Goal: Information Seeking & Learning: Learn about a topic

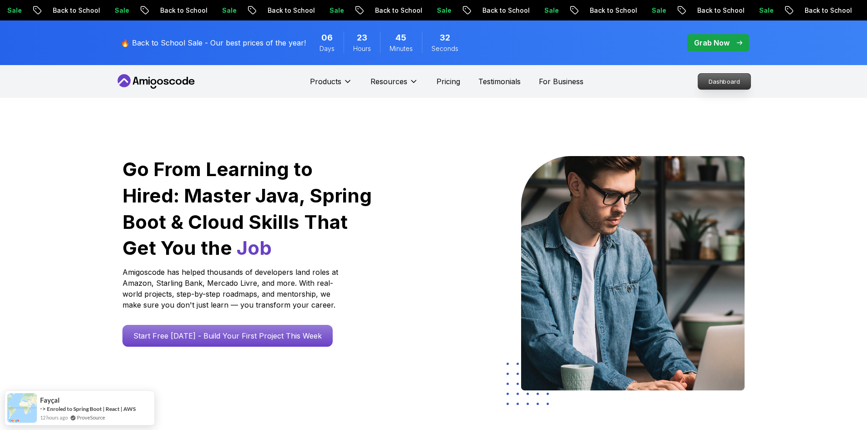
click at [721, 79] on p "Dashboard" at bounding box center [724, 81] width 52 height 15
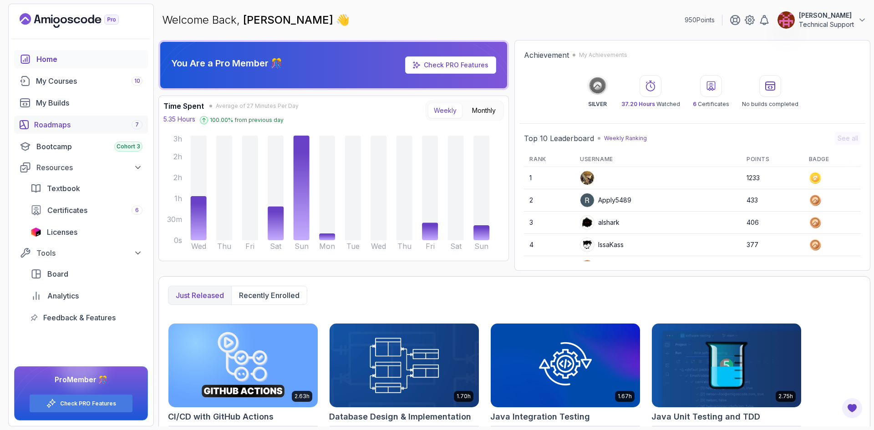
click at [71, 117] on link "Roadmaps 7" at bounding box center [81, 125] width 134 height 18
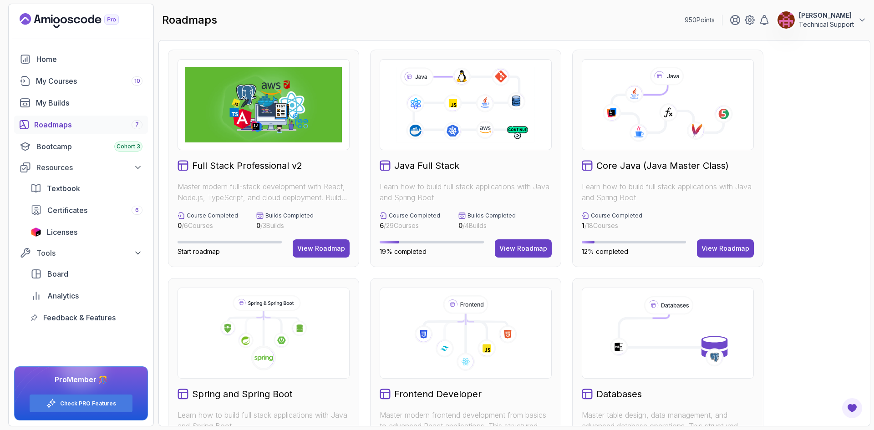
scroll to position [137, 0]
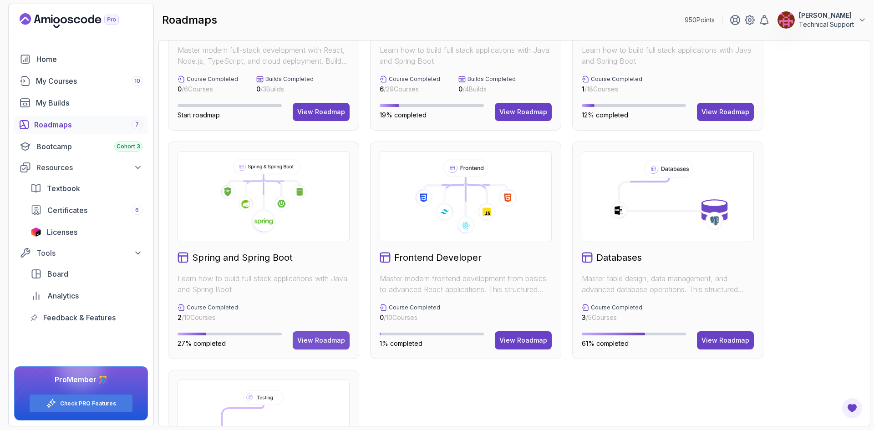
click at [326, 339] on div "View Roadmap" at bounding box center [321, 340] width 48 height 9
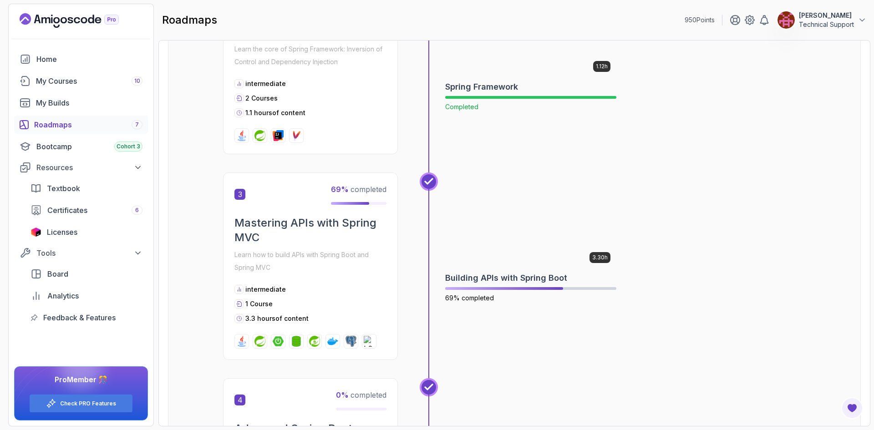
scroll to position [510, 0]
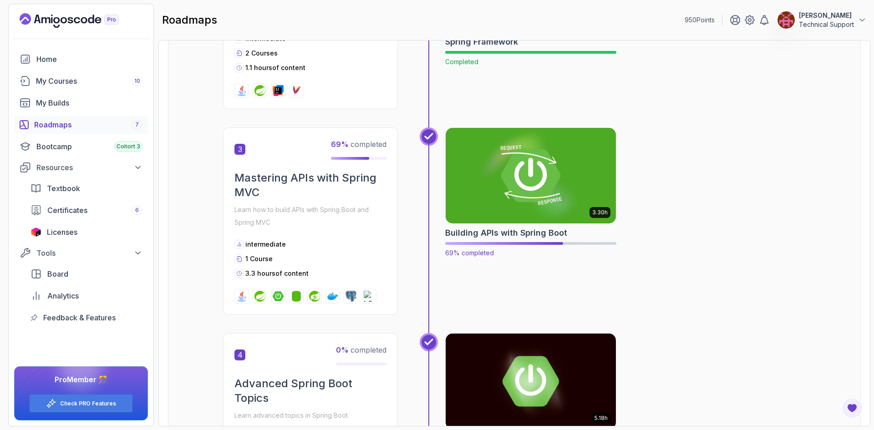
click at [505, 145] on img at bounding box center [530, 176] width 179 height 100
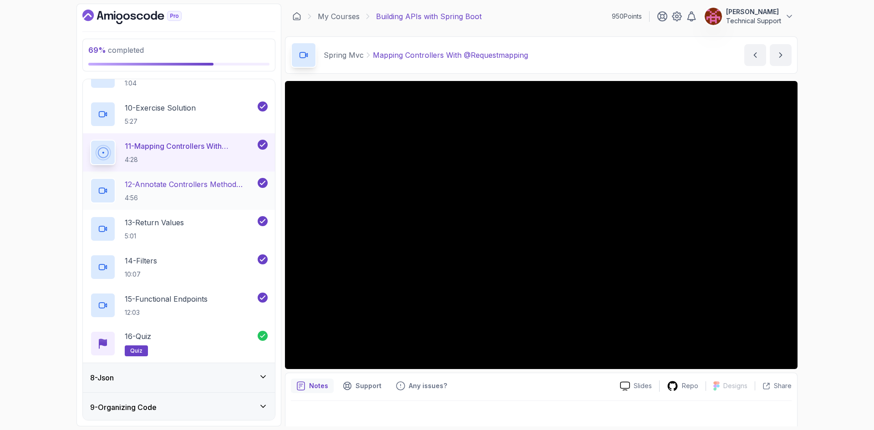
scroll to position [566, 0]
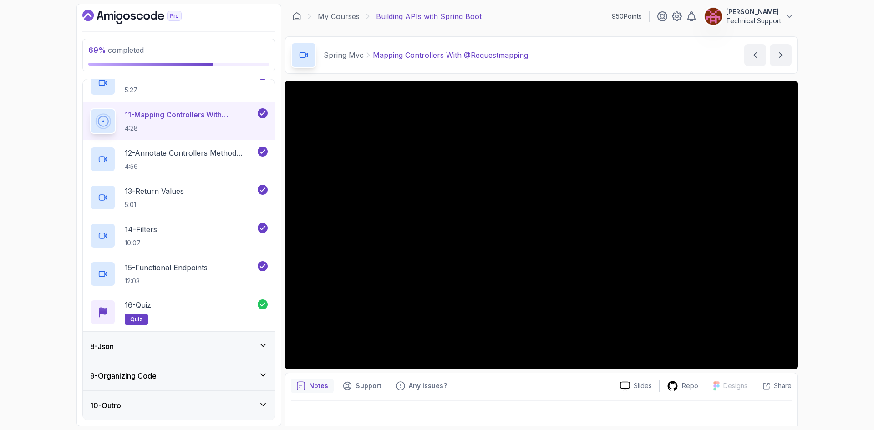
click at [206, 345] on div "8 - Json" at bounding box center [178, 346] width 177 height 11
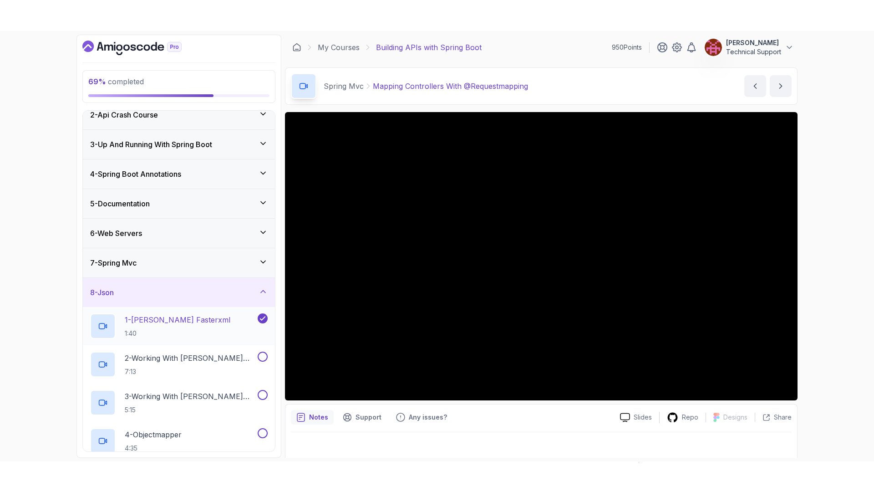
scroll to position [137, 0]
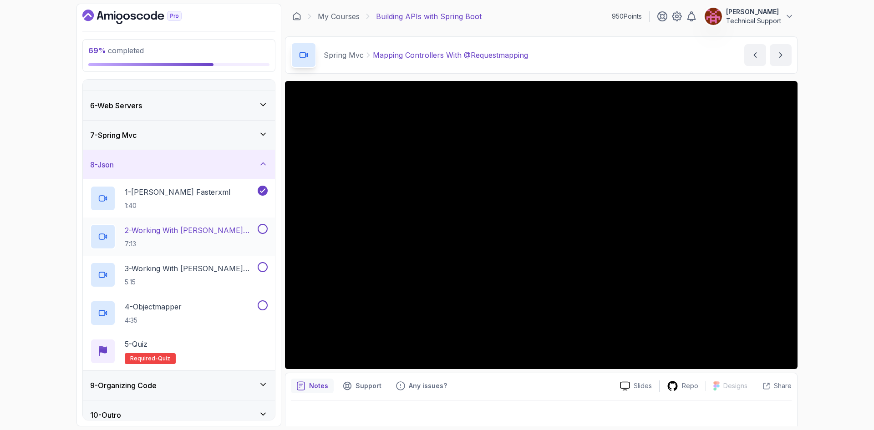
click at [228, 242] on p "7:13" at bounding box center [190, 243] width 131 height 9
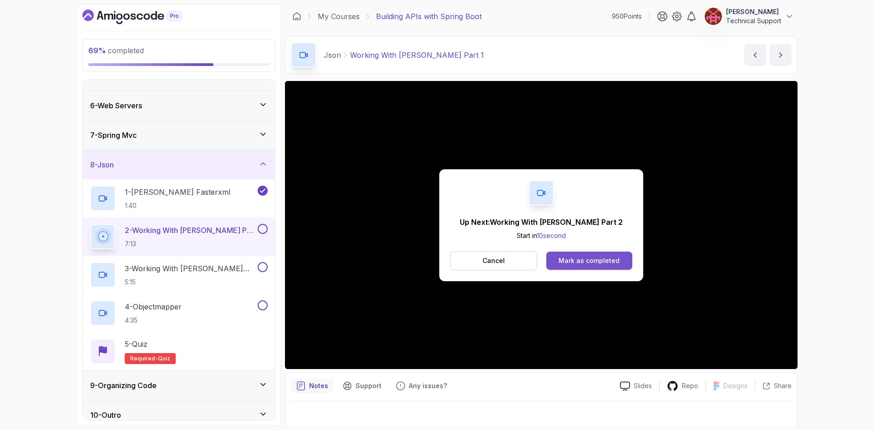
click at [585, 266] on button "Mark as completed" at bounding box center [589, 261] width 86 height 18
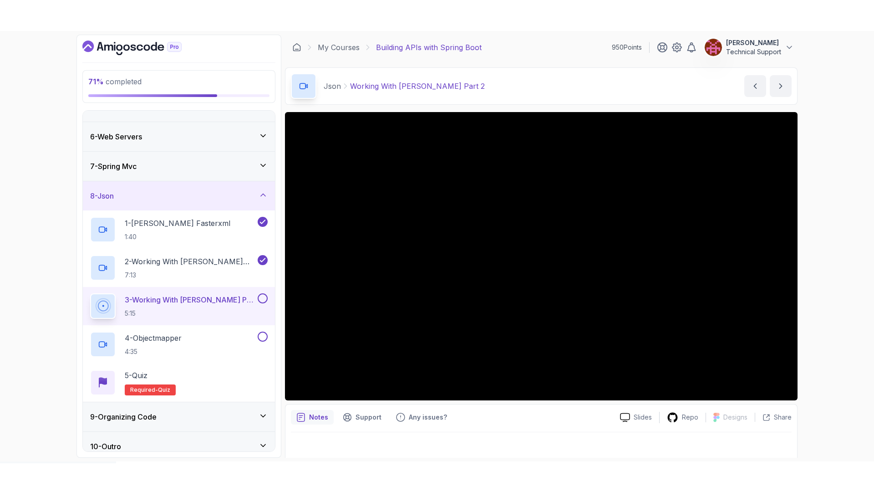
scroll to position [85, 0]
